Goal: Task Accomplishment & Management: Manage account settings

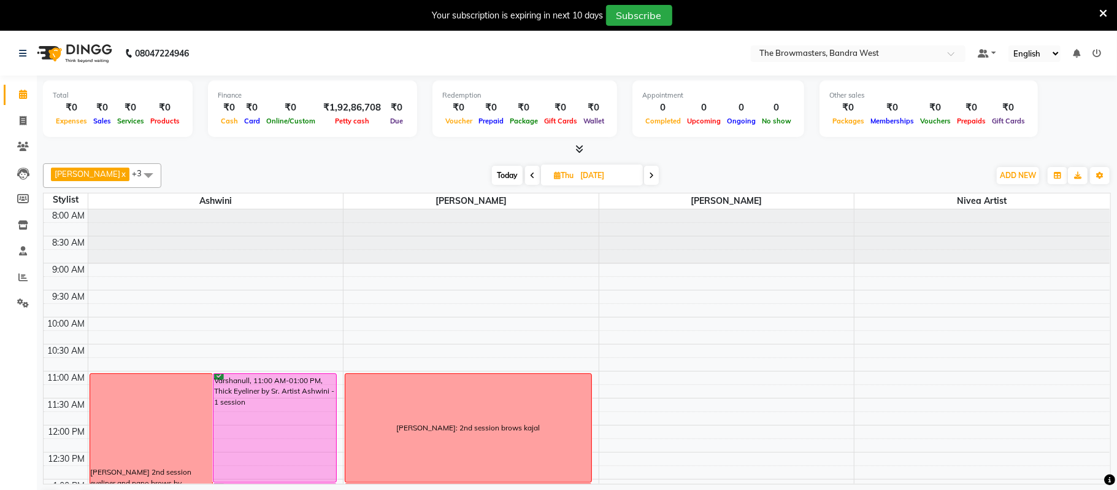
click at [512, 175] on span "Today" at bounding box center [507, 175] width 31 height 19
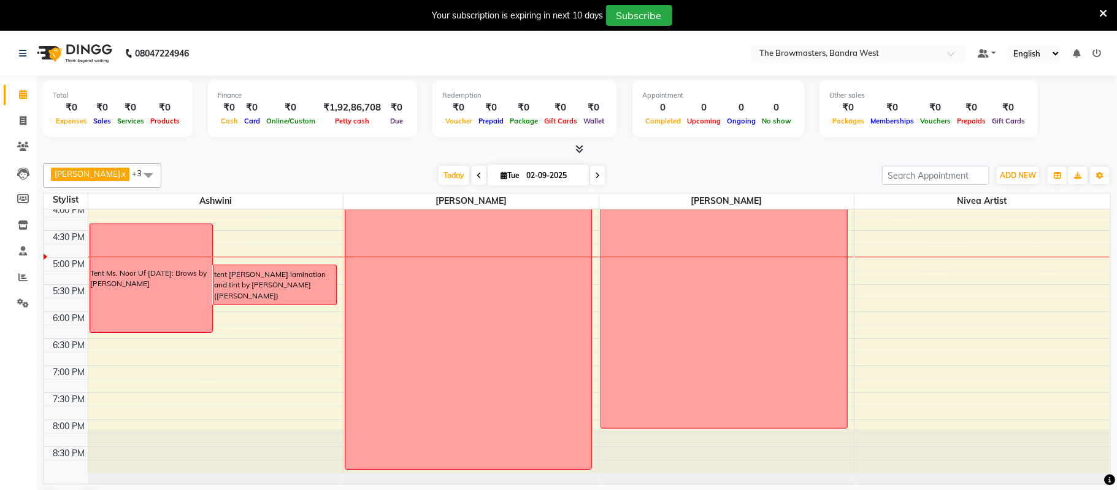
click at [602, 173] on span at bounding box center [597, 175] width 15 height 19
type input "[DATE]"
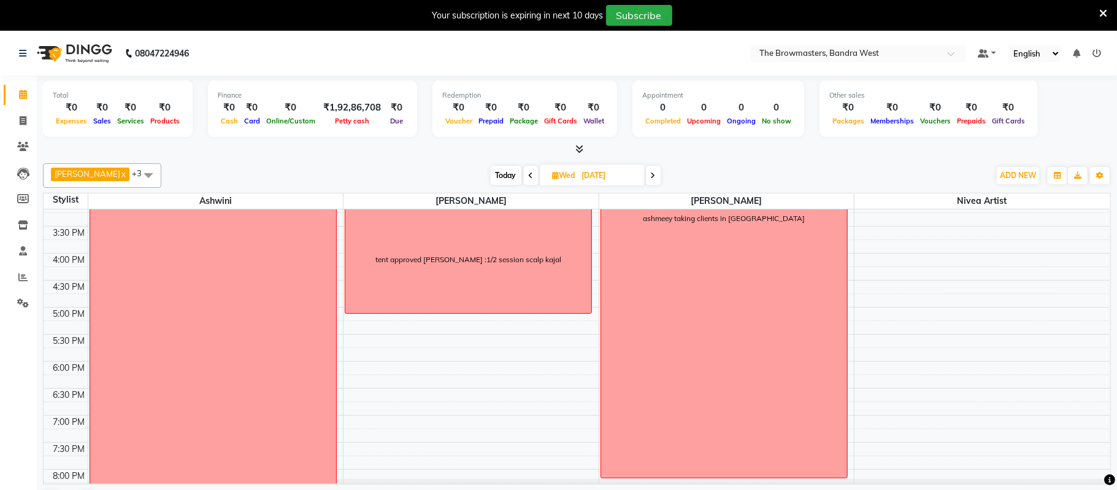
scroll to position [388, 0]
click at [448, 346] on div "8:00 AM 8:30 AM 9:00 AM 9:30 AM 10:00 AM 10:30 AM 11:00 AM 11:30 AM 12:00 PM 12…" at bounding box center [577, 171] width 1066 height 701
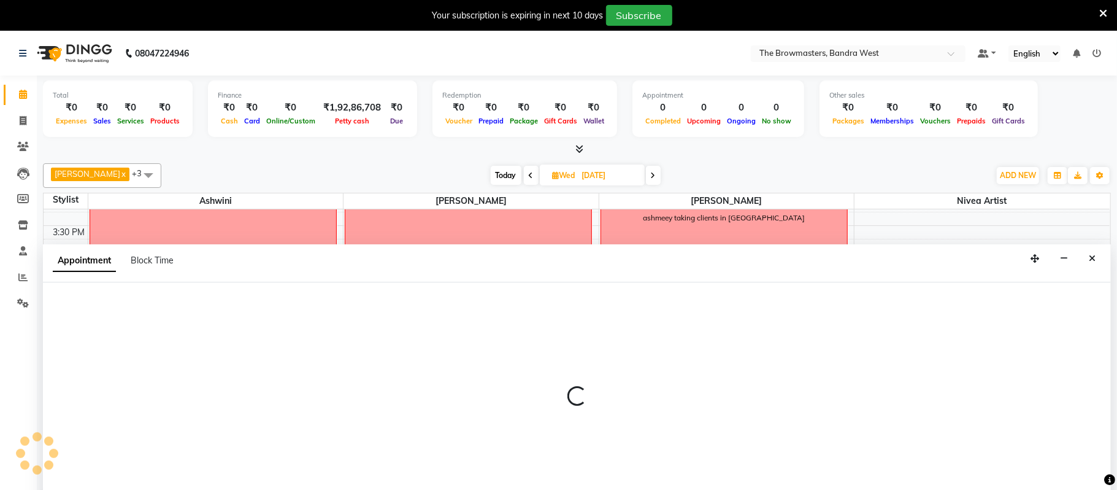
scroll to position [32, 0]
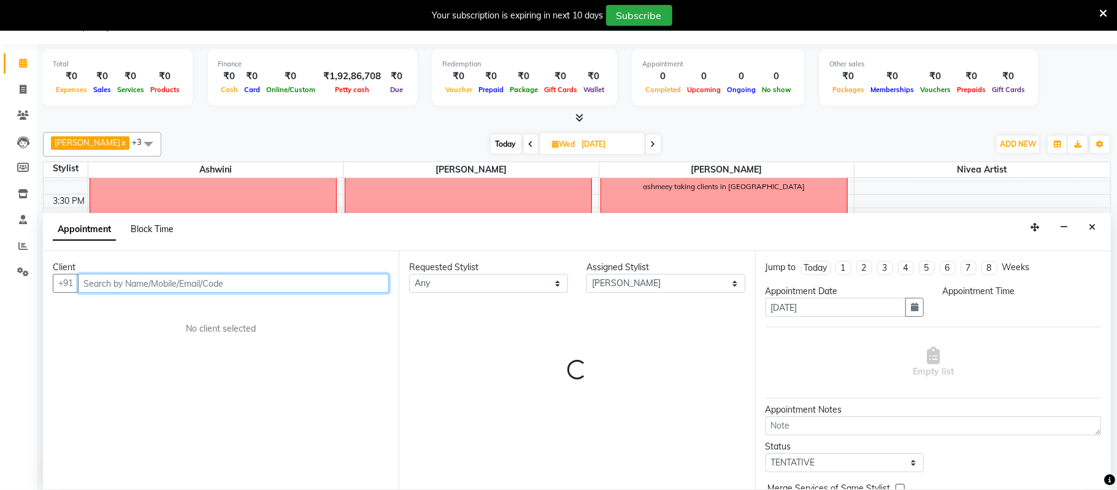
click at [134, 226] on span "Block Time" at bounding box center [152, 228] width 43 height 11
select select "64307"
select select "1050"
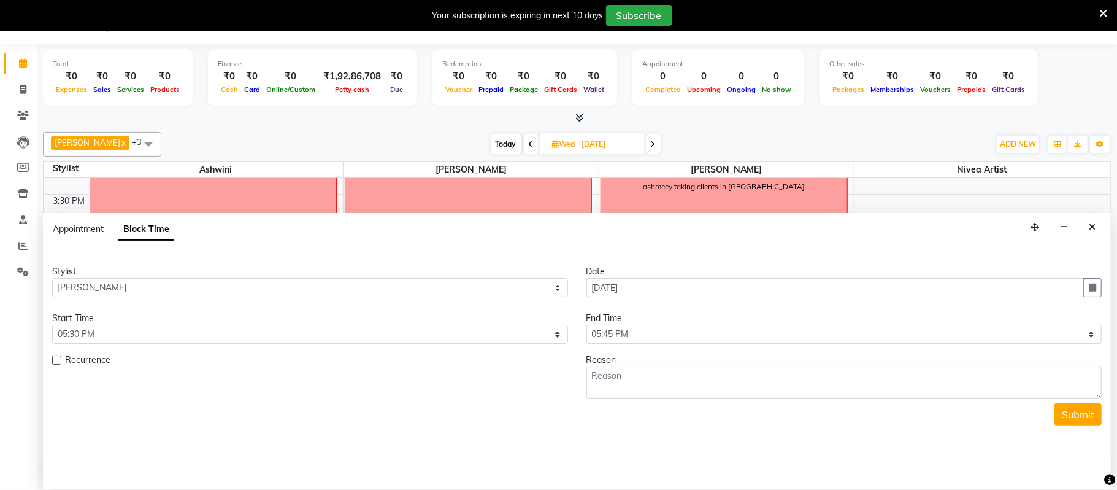
scroll to position [437, 0]
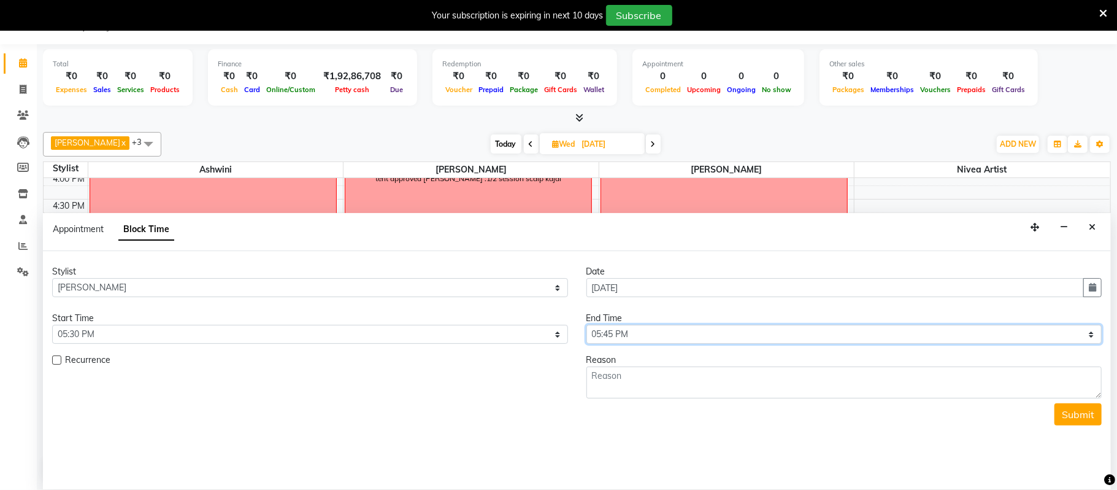
click at [641, 336] on select "Select 09:00 AM 09:15 AM 09:30 AM 09:45 AM 10:00 AM 10:15 AM 10:30 AM 10:45 AM …" at bounding box center [844, 334] width 516 height 19
select select "1110"
click at [586, 326] on select "Select 09:00 AM 09:15 AM 09:30 AM 09:45 AM 10:00 AM 10:15 AM 10:30 AM 10:45 AM …" at bounding box center [844, 334] width 516 height 19
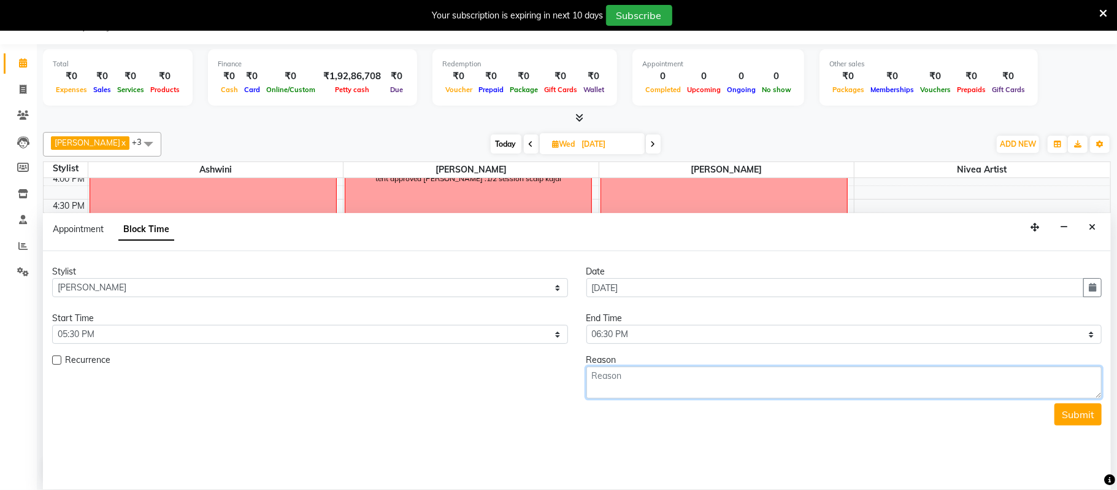
click at [619, 374] on textarea at bounding box center [844, 382] width 516 height 32
type textarea "[PERSON_NAME] consultation nivea"
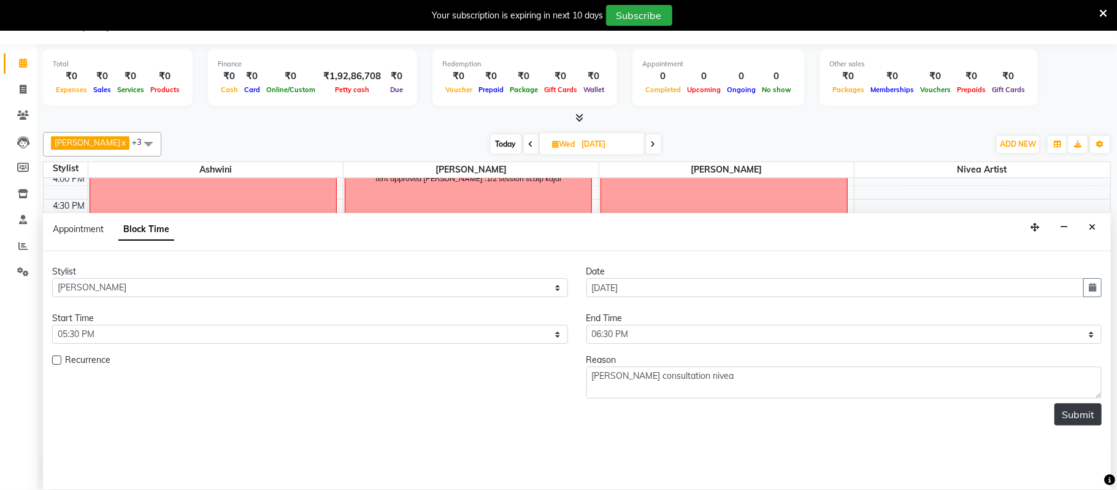
click at [1066, 419] on button "Submit" at bounding box center [1077, 414] width 47 height 22
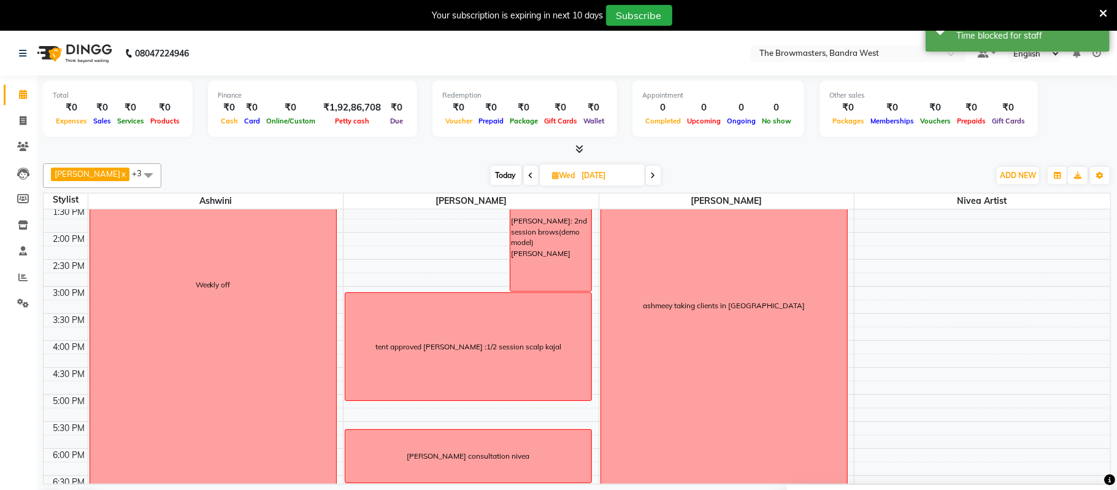
scroll to position [278, 0]
